Goal: Obtain resource: Obtain resource

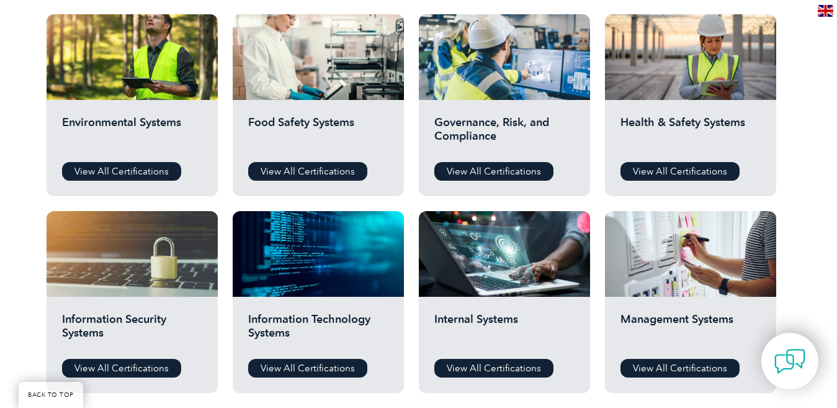
scroll to position [435, 0]
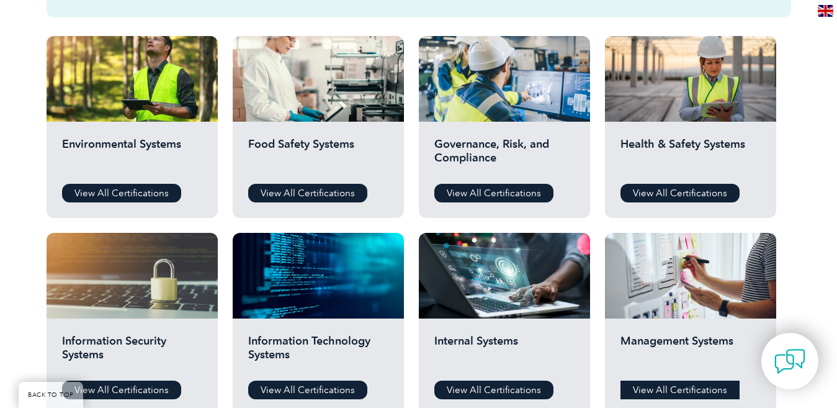
click at [703, 392] on link "View All Certifications" at bounding box center [680, 390] width 119 height 19
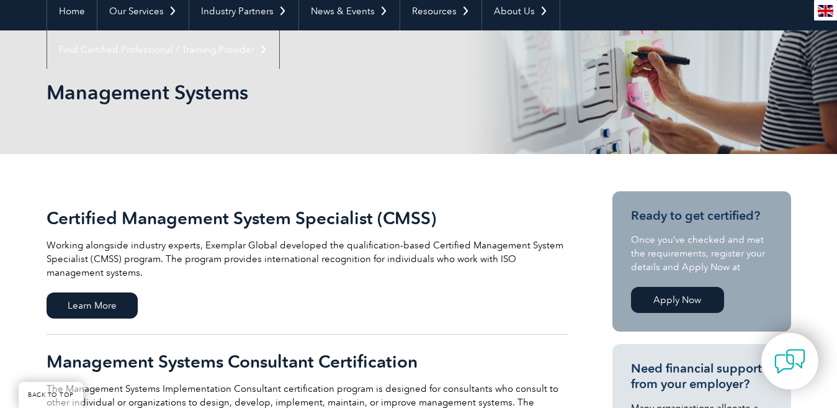
scroll to position [124, 0]
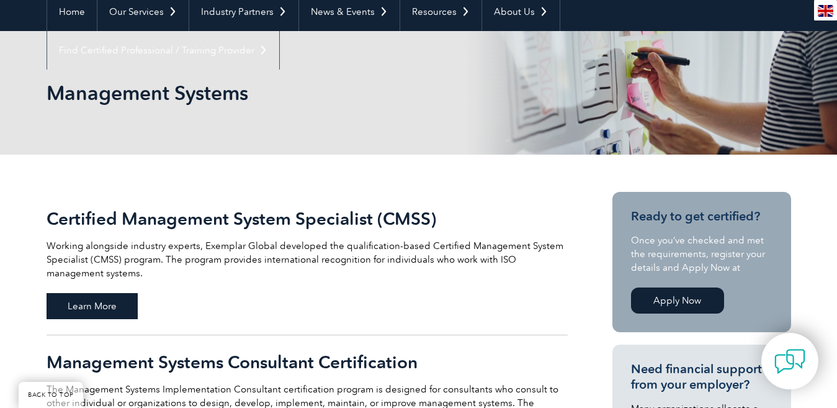
click at [121, 301] on span "Learn More" at bounding box center [92, 306] width 91 height 26
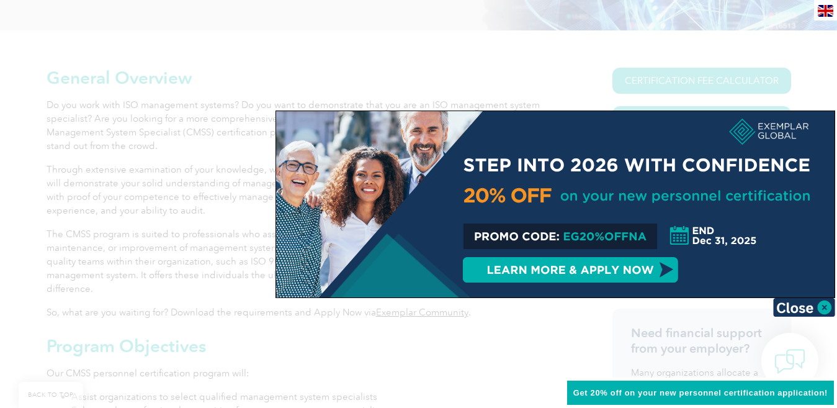
scroll to position [310, 0]
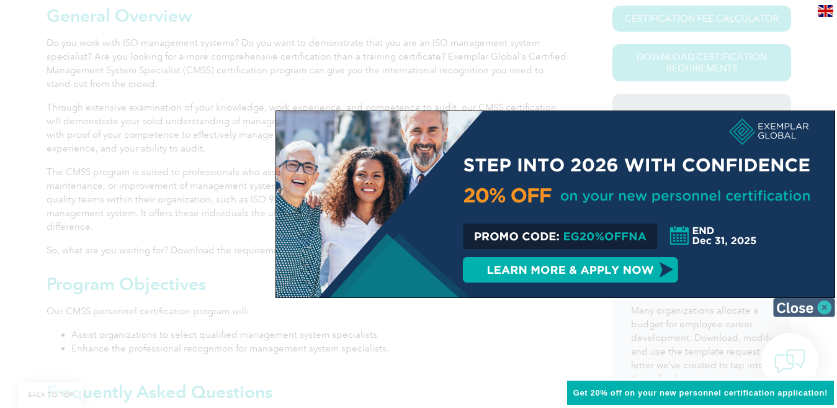
click at [826, 305] on img at bounding box center [804, 307] width 62 height 19
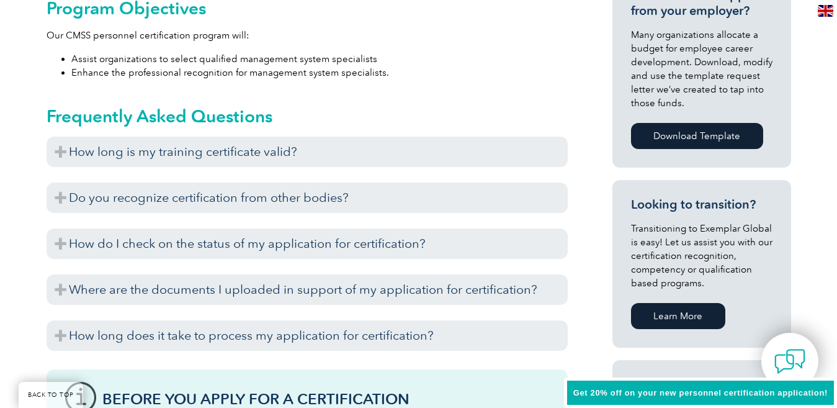
scroll to position [559, 0]
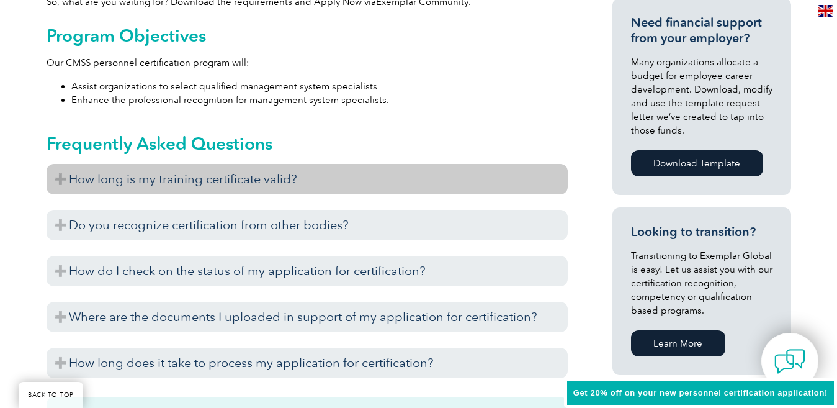
click at [289, 181] on h3 "How long is my training certificate valid?" at bounding box center [307, 179] width 521 height 30
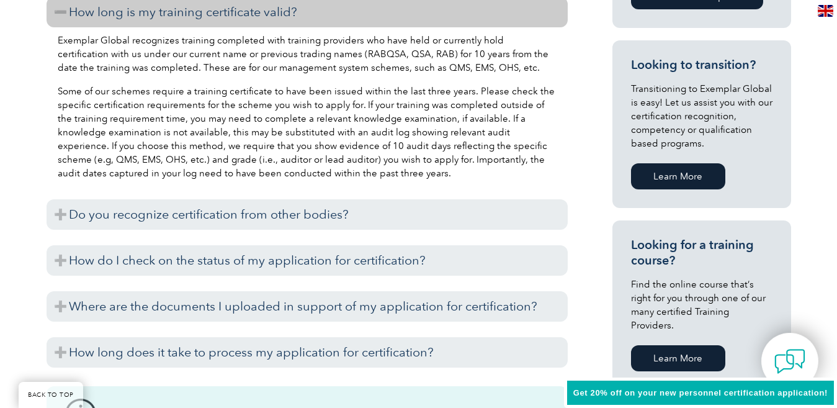
scroll to position [745, 0]
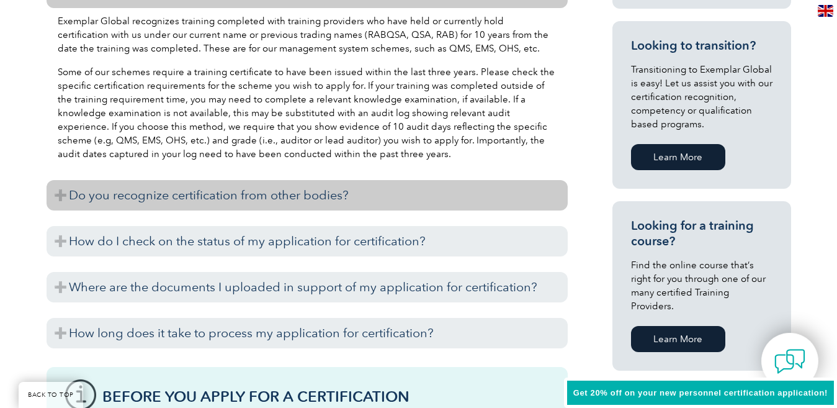
click at [287, 181] on h3 "Do you recognize certification from other bodies?" at bounding box center [307, 195] width 521 height 30
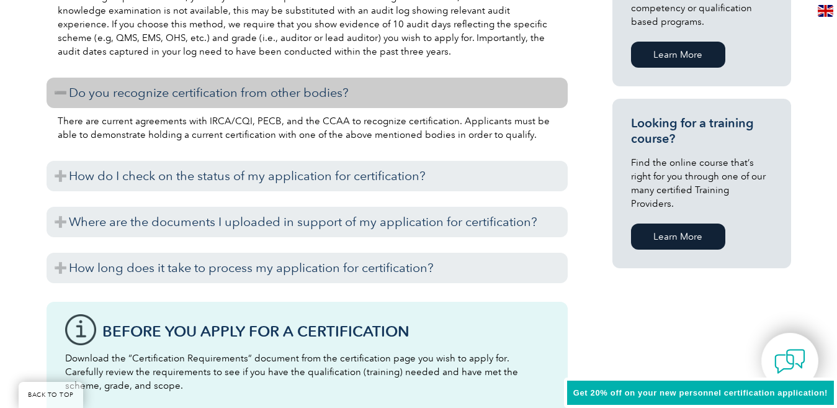
scroll to position [869, 0]
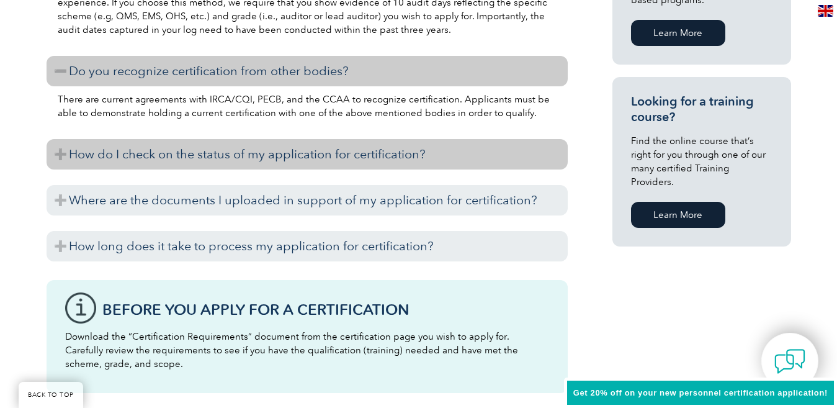
click at [297, 163] on h3 "How do I check on the status of my application for certification?" at bounding box center [307, 154] width 521 height 30
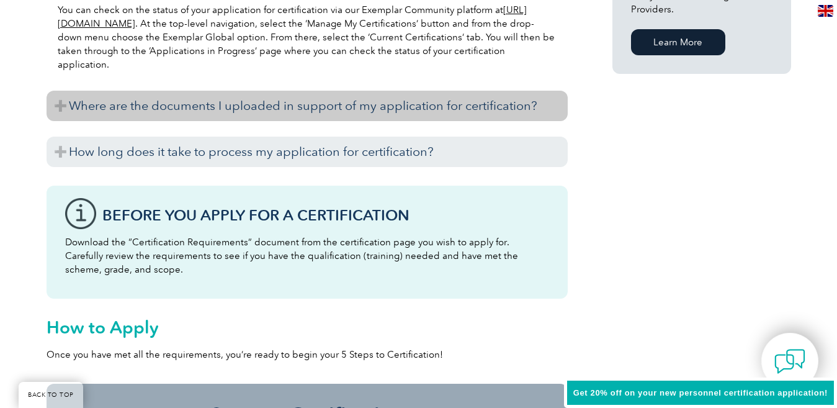
scroll to position [1055, 0]
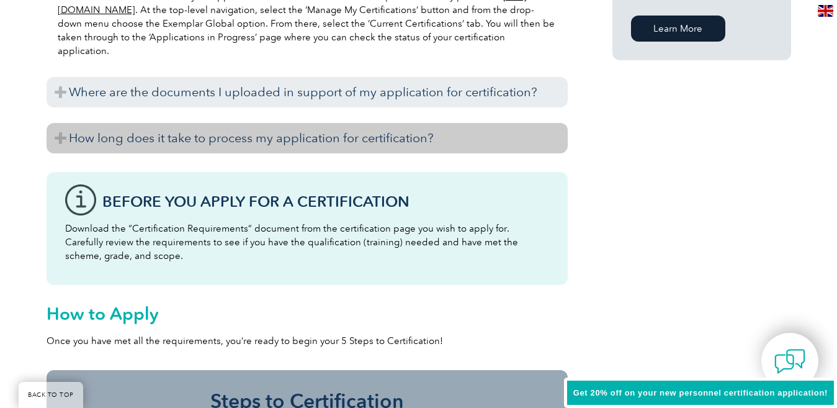
click at [302, 147] on h3 "How long does it take to process my application for certification?" at bounding box center [307, 138] width 521 height 30
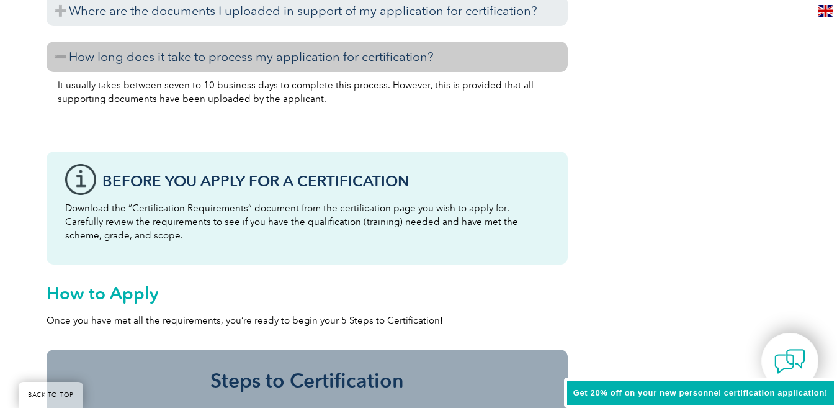
scroll to position [1117, 0]
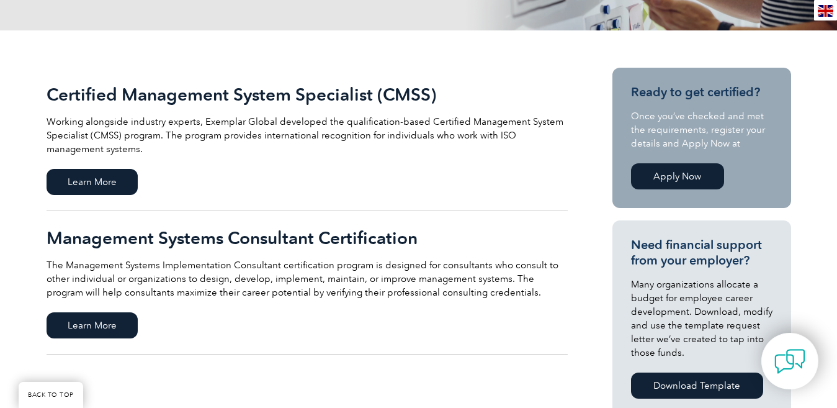
scroll to position [310, 0]
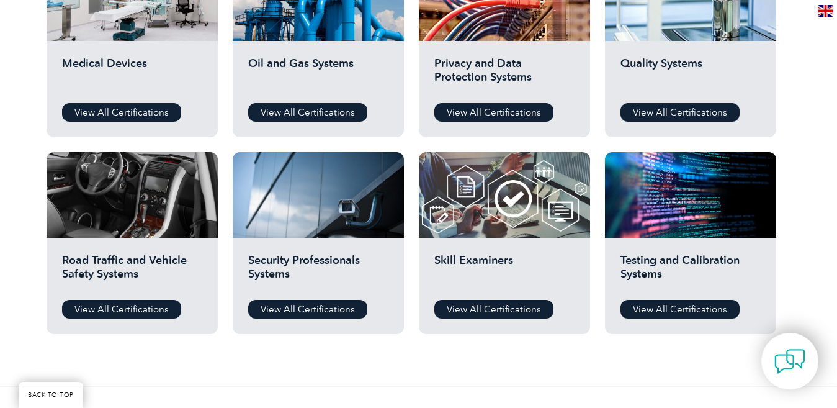
scroll to position [931, 0]
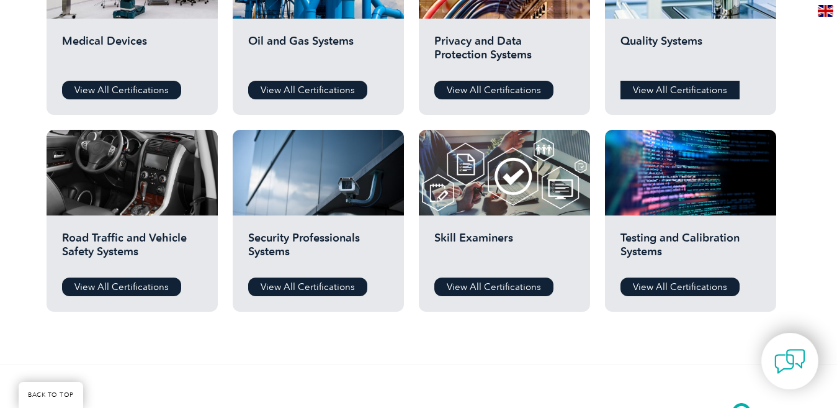
click at [662, 92] on link "View All Certifications" at bounding box center [680, 90] width 119 height 19
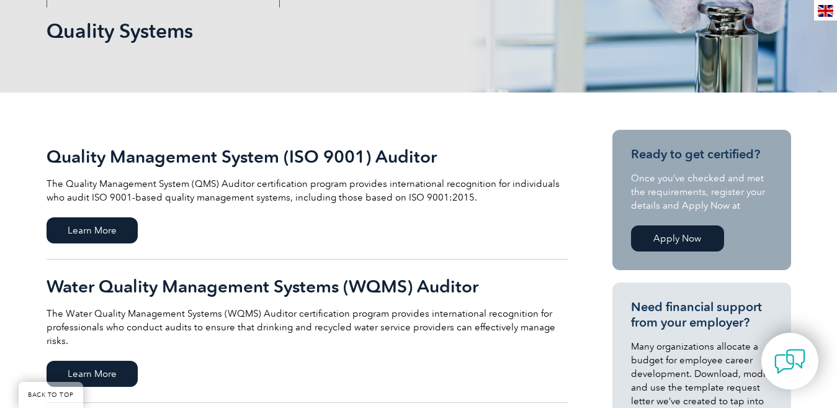
scroll to position [248, 0]
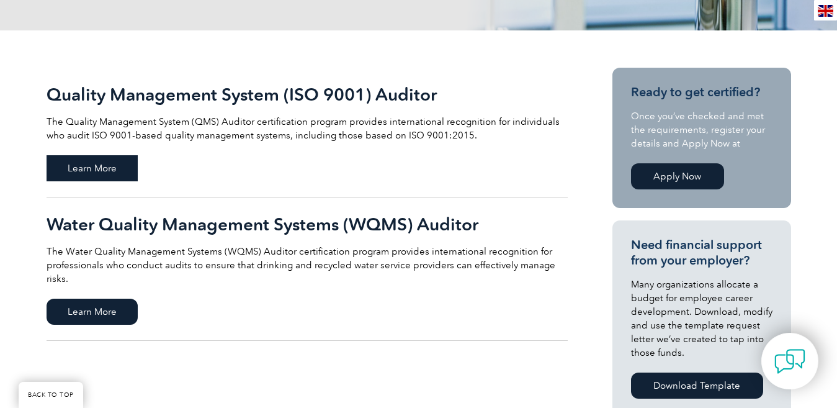
click at [122, 168] on span "Learn More" at bounding box center [92, 168] width 91 height 26
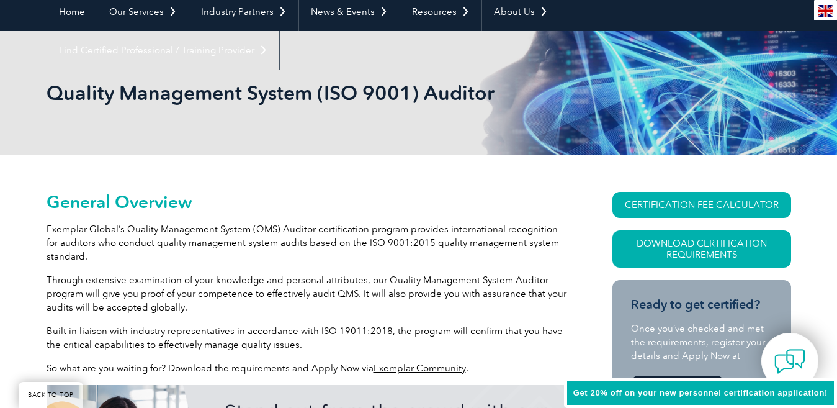
scroll to position [186, 0]
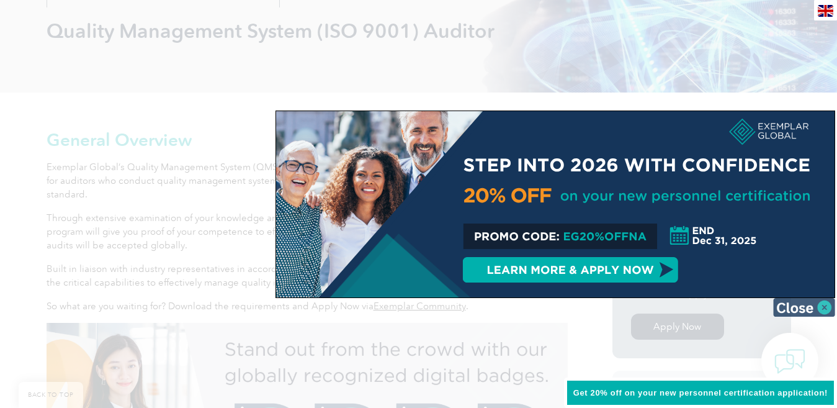
click at [811, 304] on img at bounding box center [804, 307] width 62 height 19
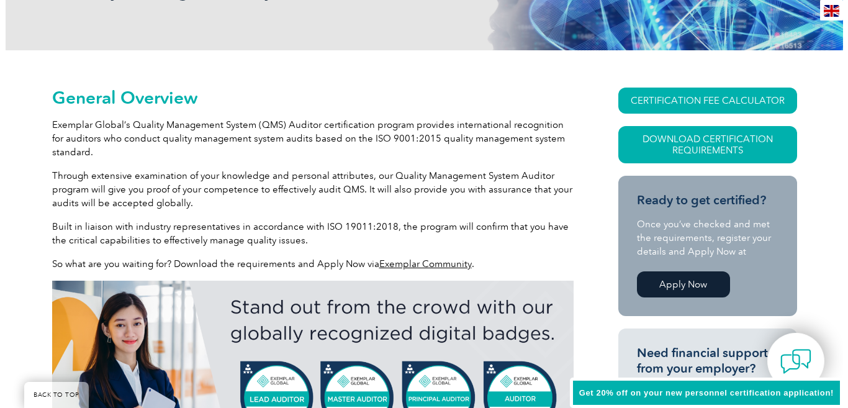
scroll to position [195, 0]
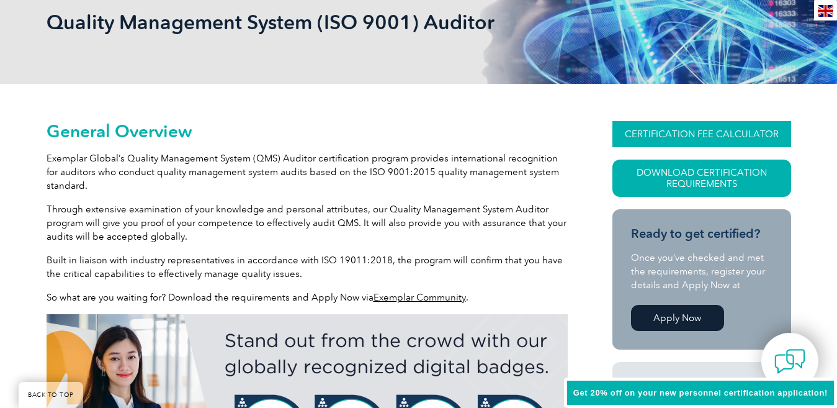
click at [718, 138] on link "CERTIFICATION FEE CALCULATOR" at bounding box center [702, 134] width 179 height 26
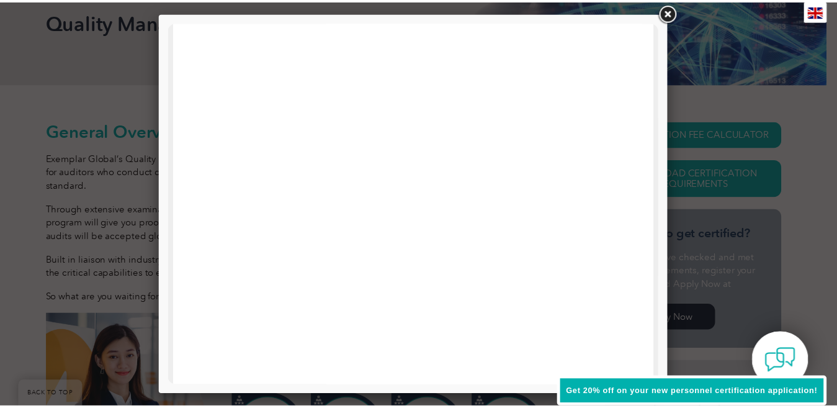
scroll to position [0, 0]
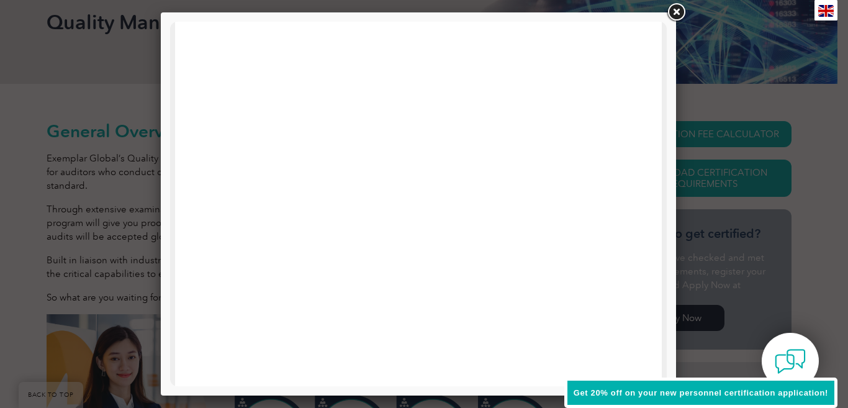
click at [672, 13] on link at bounding box center [676, 12] width 22 height 22
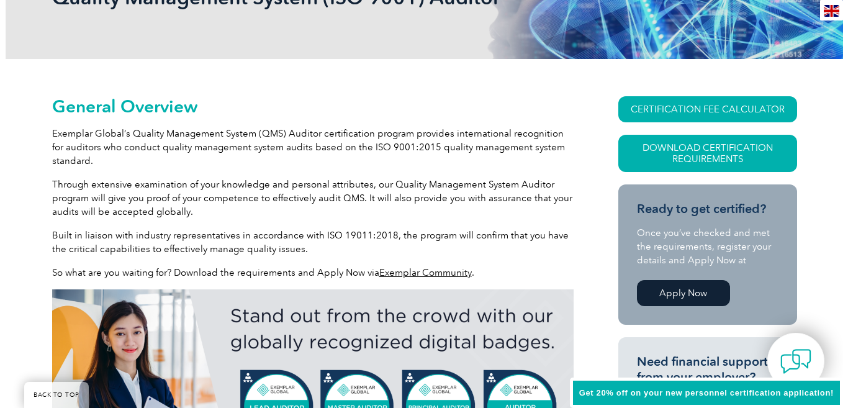
scroll to position [195, 0]
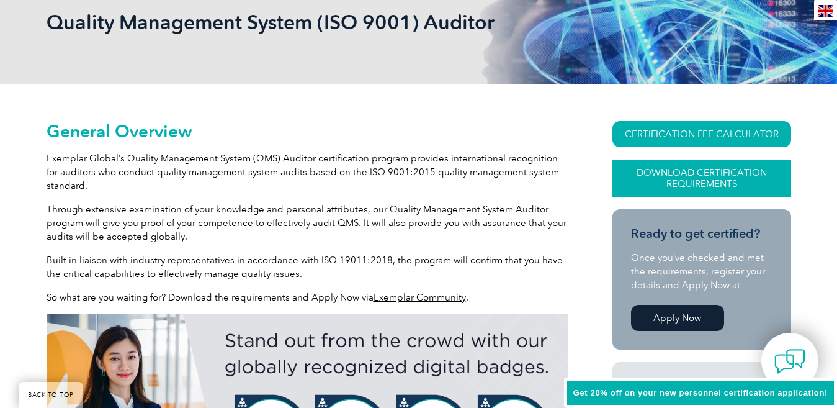
click at [713, 168] on link "Download Certification Requirements" at bounding box center [702, 178] width 179 height 37
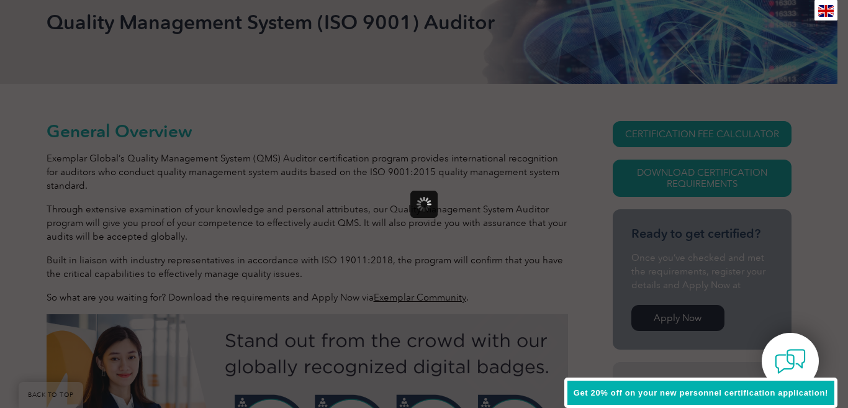
scroll to position [0, 0]
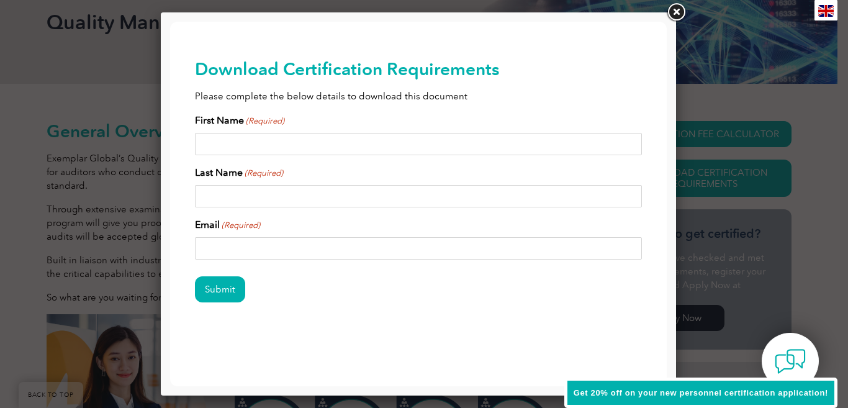
click at [395, 134] on input "First Name (Required)" at bounding box center [418, 144] width 447 height 22
type input "[PERSON_NAME]"
type input "SHANKAR"
type input "[EMAIL_ADDRESS][DOMAIN_NAME]"
click at [310, 245] on input "[EMAIL_ADDRESS][DOMAIN_NAME]" at bounding box center [418, 248] width 447 height 22
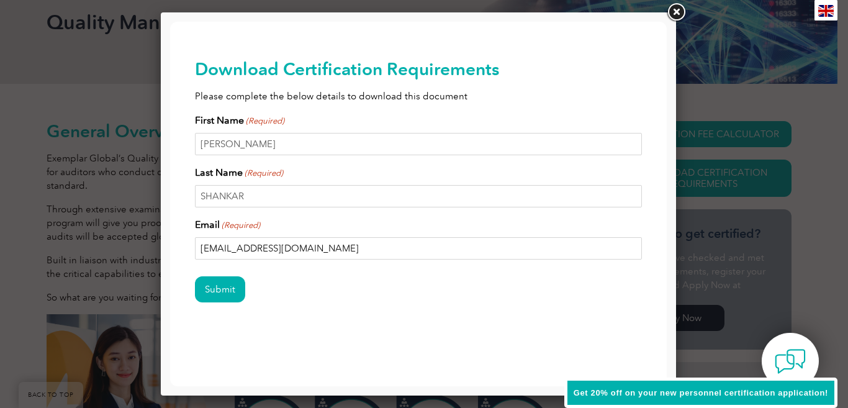
drag, startPoint x: 306, startPoint y: 246, endPoint x: 165, endPoint y: 245, distance: 140.9
click at [170, 245] on html "BACK TO TOP Leading the way to excellence ▼" at bounding box center [418, 201] width 497 height 358
drag, startPoint x: 250, startPoint y: 148, endPoint x: 192, endPoint y: 143, distance: 58.0
click at [192, 143] on div "Download Certification Requirements Please complete the below details to downlo…" at bounding box center [418, 201] width 497 height 358
type input "ABC"
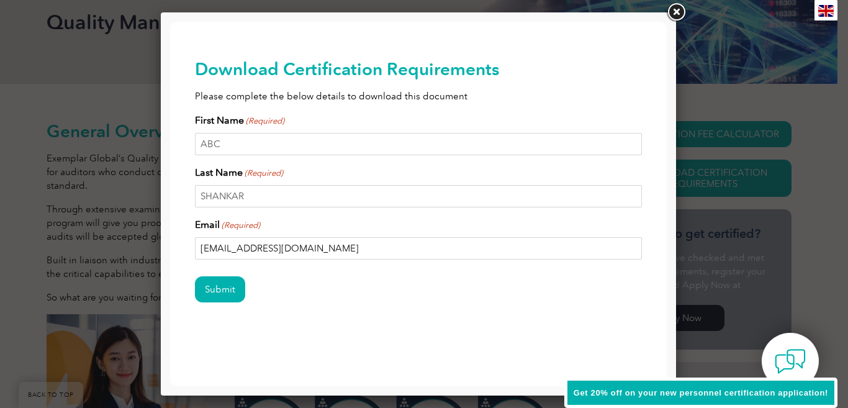
click at [269, 253] on input "[EMAIL_ADDRESS][DOMAIN_NAME]" at bounding box center [418, 248] width 447 height 22
click at [290, 252] on input "[EMAIL_ADDRESS][DOMAIN_NAME]" at bounding box center [418, 248] width 447 height 22
drag, startPoint x: 284, startPoint y: 251, endPoint x: 176, endPoint y: 243, distance: 108.3
click at [176, 243] on div "Download Certification Requirements Please complete the below details to downlo…" at bounding box center [418, 201] width 497 height 358
drag, startPoint x: 252, startPoint y: 202, endPoint x: 192, endPoint y: 187, distance: 61.3
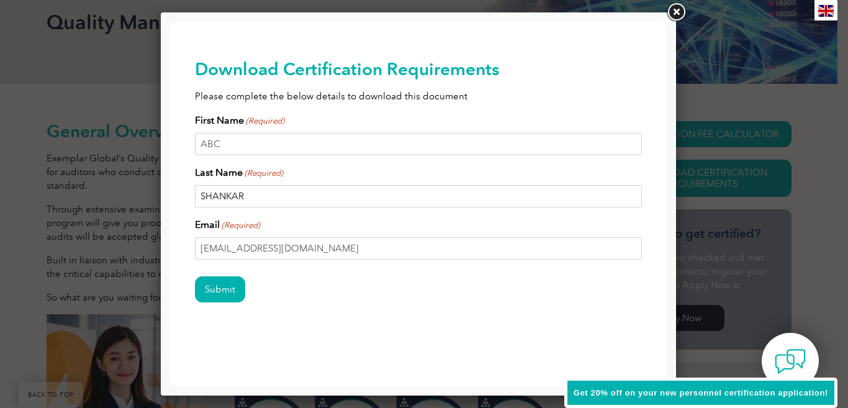
click at [192, 187] on div "Download Certification Requirements Please complete the below details to downlo…" at bounding box center [418, 201] width 497 height 358
type input "DEF"
click at [284, 252] on input "[EMAIL_ADDRESS][DOMAIN_NAME]" at bounding box center [418, 248] width 447 height 22
drag, startPoint x: 202, startPoint y: 246, endPoint x: 157, endPoint y: 244, distance: 45.4
click at [170, 244] on html "BACK TO TOP Leading the way to excellence ▼" at bounding box center [418, 201] width 497 height 358
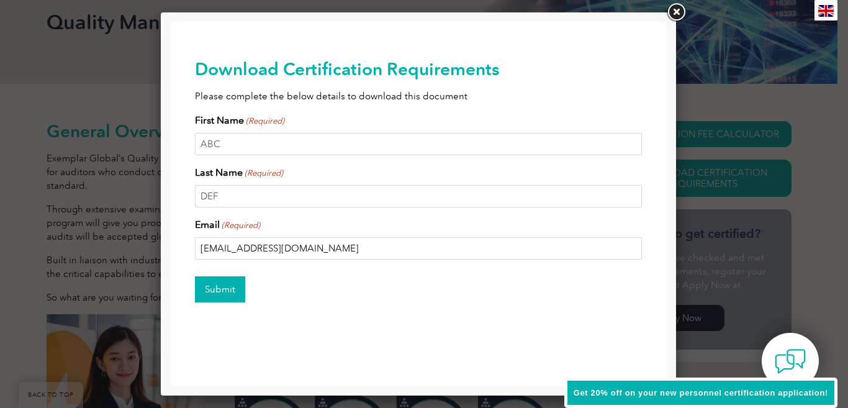
type input "[EMAIL_ADDRESS][DOMAIN_NAME]"
click at [210, 281] on input "Submit" at bounding box center [220, 289] width 50 height 26
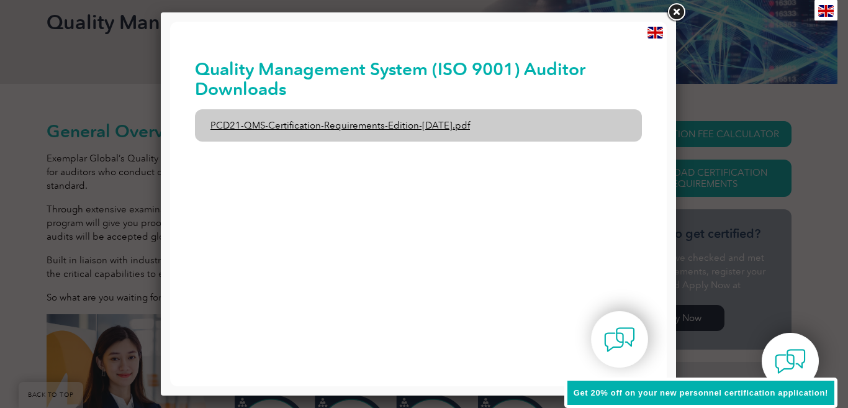
click at [364, 125] on link "PCD21-QMS-Certification-Requirements-Edition-[DATE].pdf" at bounding box center [418, 125] width 447 height 32
